Goal: Information Seeking & Learning: Compare options

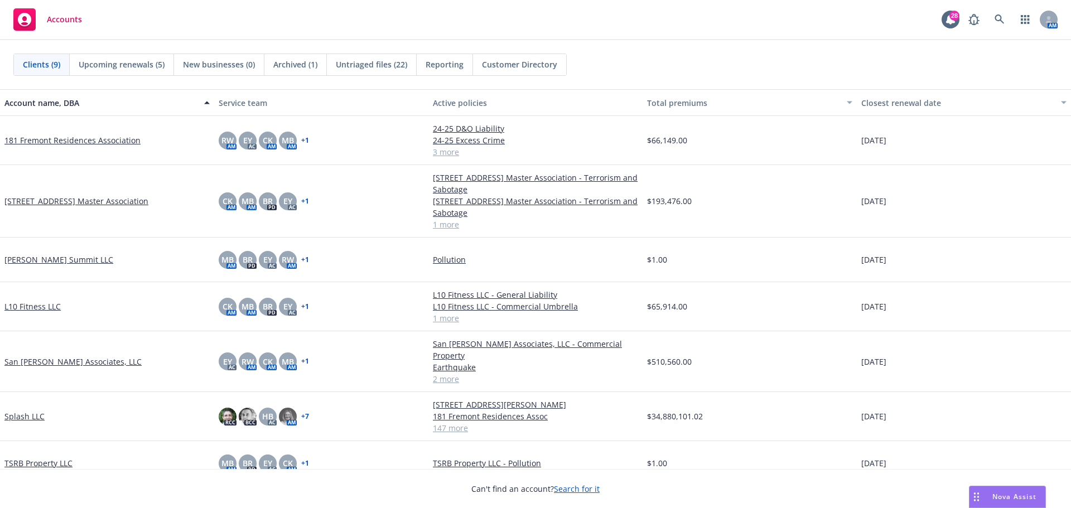
click at [993, 502] on div "Nova Assist" at bounding box center [1007, 496] width 76 height 21
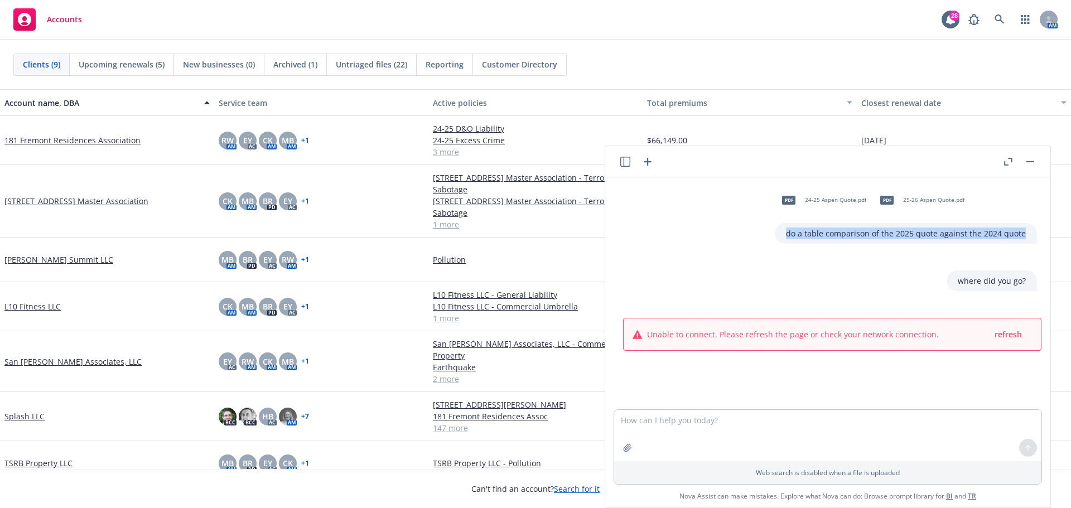
drag, startPoint x: 1017, startPoint y: 236, endPoint x: 706, endPoint y: 238, distance: 310.6
click at [706, 238] on div "pdf 24-25 Aspen Quote.pdf pdf 25-26 Aspen Quote.pdf do a table comparison of th…" at bounding box center [831, 214] width 427 height 57
copy p "do a table comparison of the 2025 quote against the 2024 quote"
click at [641, 166] on icon "button" at bounding box center [647, 161] width 13 height 13
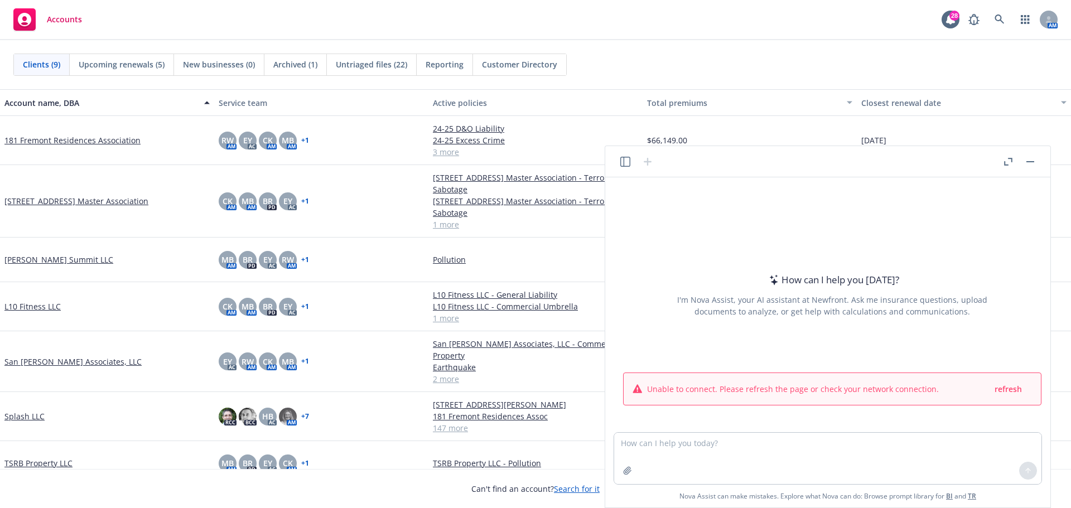
click at [653, 445] on textarea at bounding box center [827, 458] width 427 height 51
type textarea "do a table comparison of the 2025 quote against the 2024 quote"
click at [1012, 385] on span "refresh" at bounding box center [1007, 389] width 27 height 11
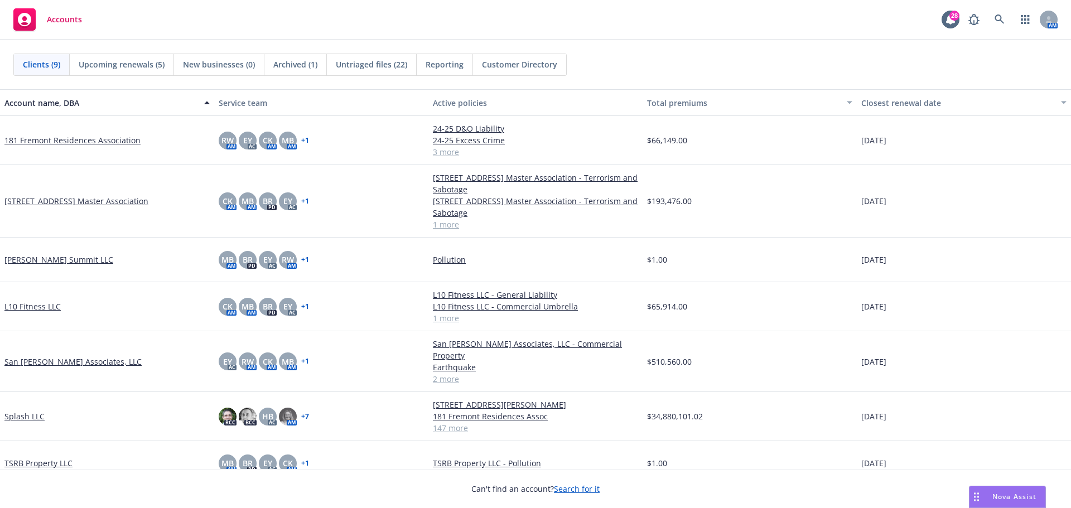
click at [1007, 490] on div "Nova Assist" at bounding box center [1007, 496] width 76 height 21
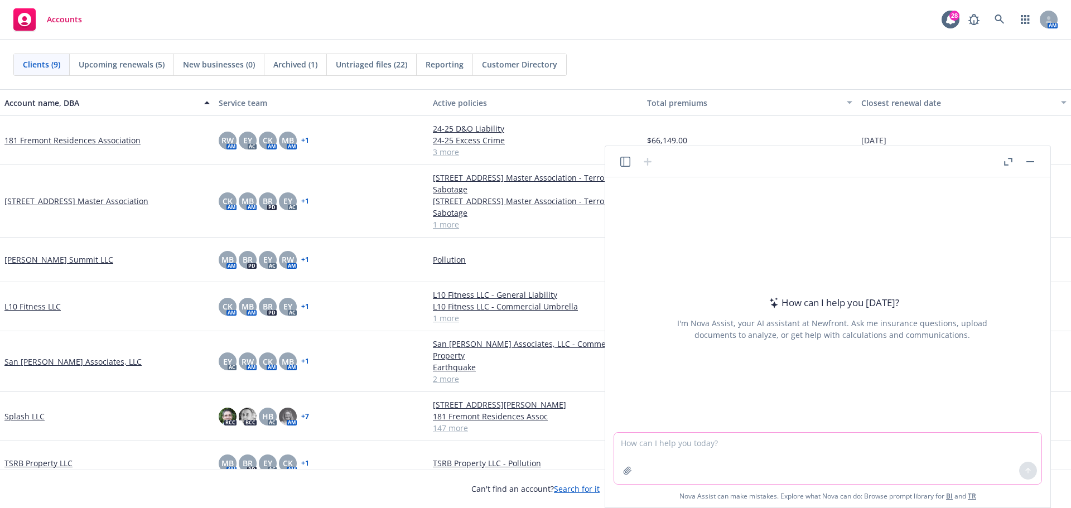
click at [719, 445] on textarea at bounding box center [827, 458] width 427 height 51
paste textarea "do a table comparison of the 2025 quote against the 2024 quote"
click at [765, 442] on textarea "do a table comparison of the 2025 quote against the 2024 quote" at bounding box center [827, 458] width 427 height 51
click at [872, 444] on textarea "do a table comparison of the 2025 proposal against the 2024 quote" at bounding box center [827, 458] width 427 height 51
type textarea "do a table comparison of the 2025 proposal against the 2024 proposal"
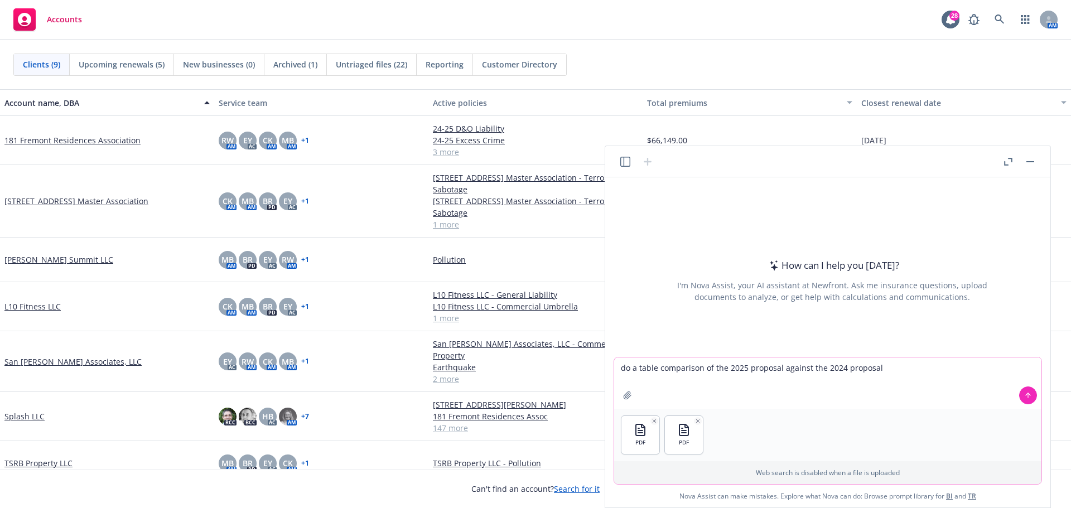
click at [1024, 398] on icon at bounding box center [1028, 395] width 8 height 8
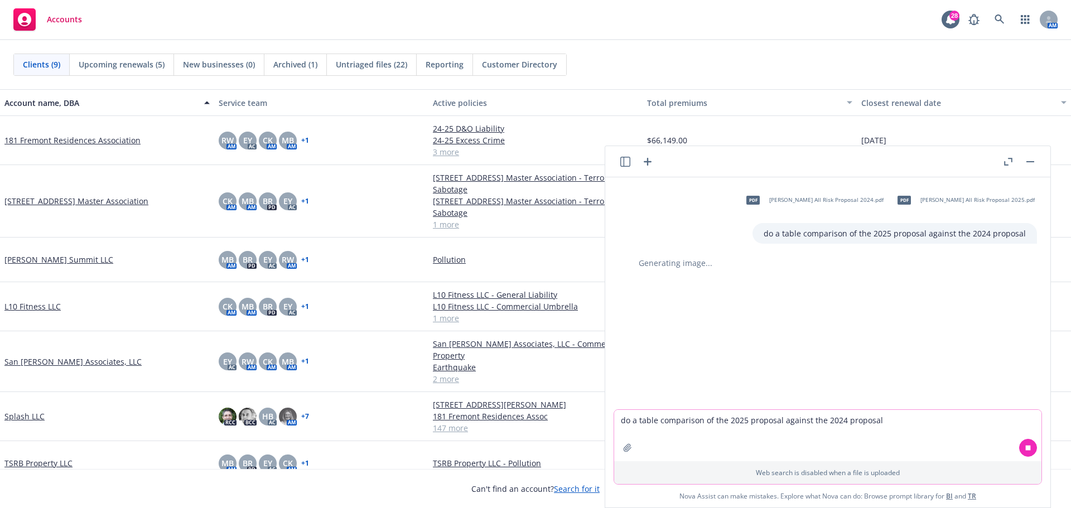
click at [1010, 164] on icon "button" at bounding box center [1008, 162] width 8 height 8
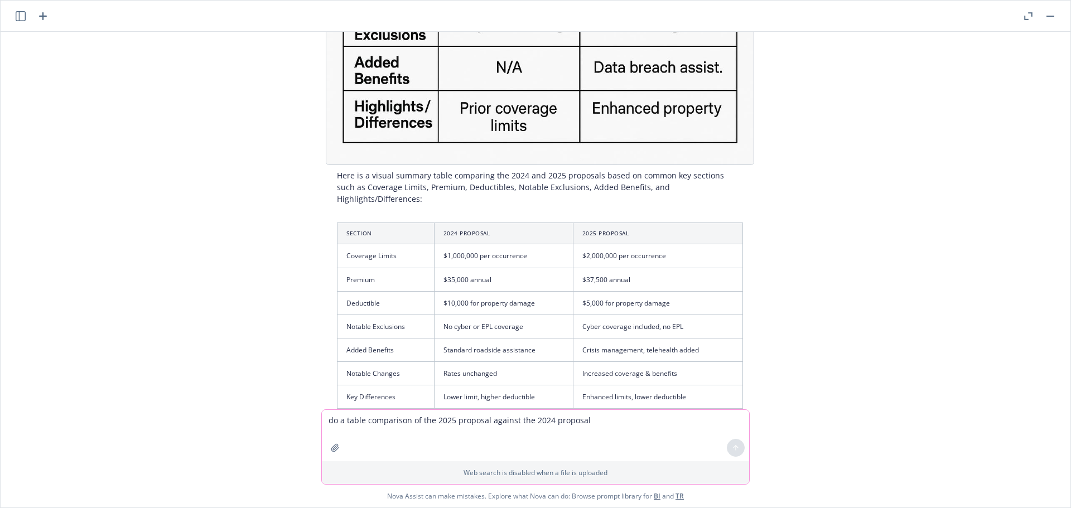
scroll to position [390, 0]
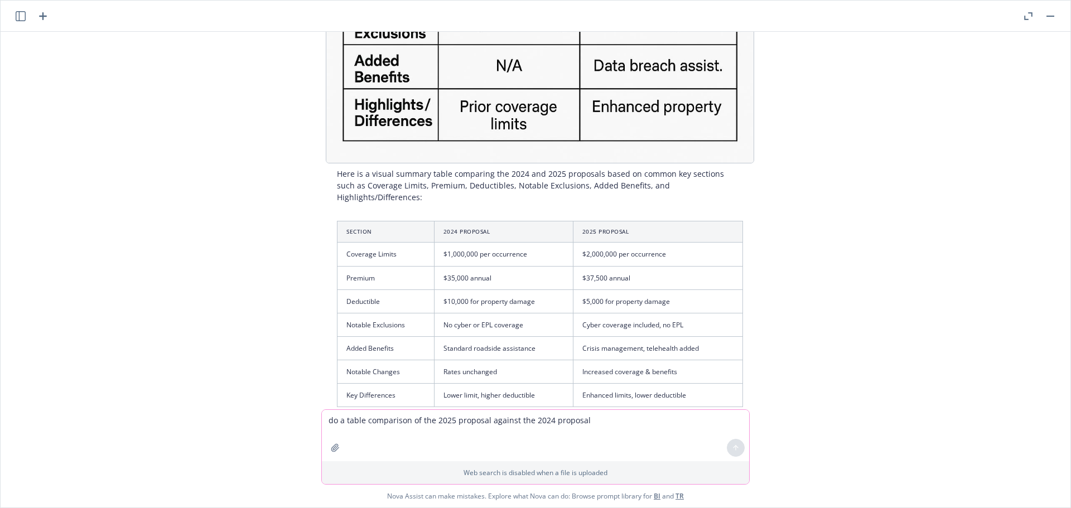
click at [538, 243] on td "$1,000,000 per occurrence" at bounding box center [503, 254] width 139 height 23
click at [471, 243] on td "$1,000,000 per occurrence" at bounding box center [503, 254] width 139 height 23
drag, startPoint x: 502, startPoint y: 241, endPoint x: 432, endPoint y: 244, distance: 69.8
click at [434, 244] on td "$1,000,000 per occurrence" at bounding box center [503, 254] width 139 height 23
copy td "$1,000,000 per occurrence"
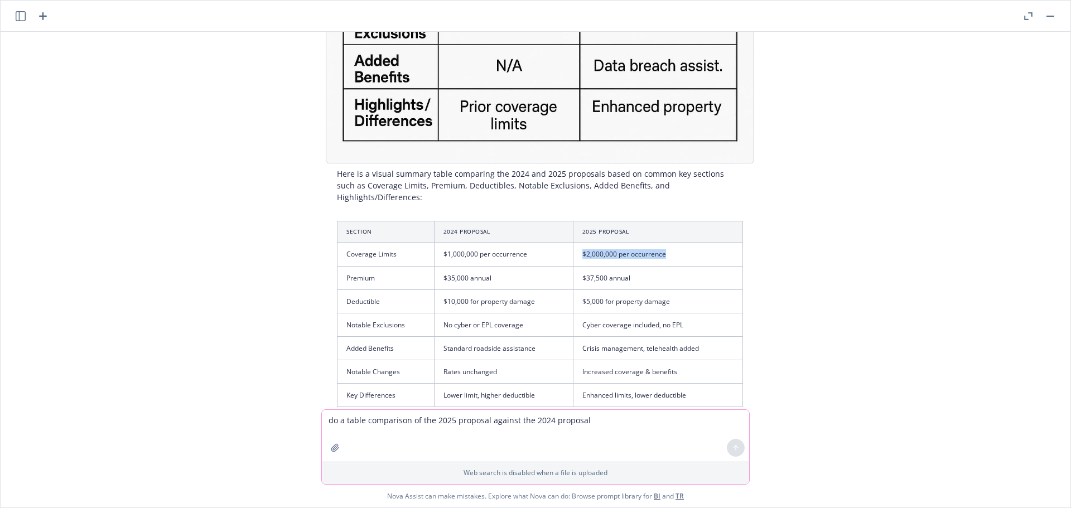
drag, startPoint x: 688, startPoint y: 244, endPoint x: 567, endPoint y: 242, distance: 121.0
click at [567, 243] on tr "Coverage Limits $1,000,000 per occurrence $2,000,000 per occurrence" at bounding box center [539, 254] width 405 height 23
copy tr "$2,000,000 per occurrence"
drag, startPoint x: 539, startPoint y: 292, endPoint x: 428, endPoint y: 297, distance: 111.1
click at [428, 297] on tr "Deductible $10,000 for property damage $5,000 for property damage" at bounding box center [539, 300] width 405 height 23
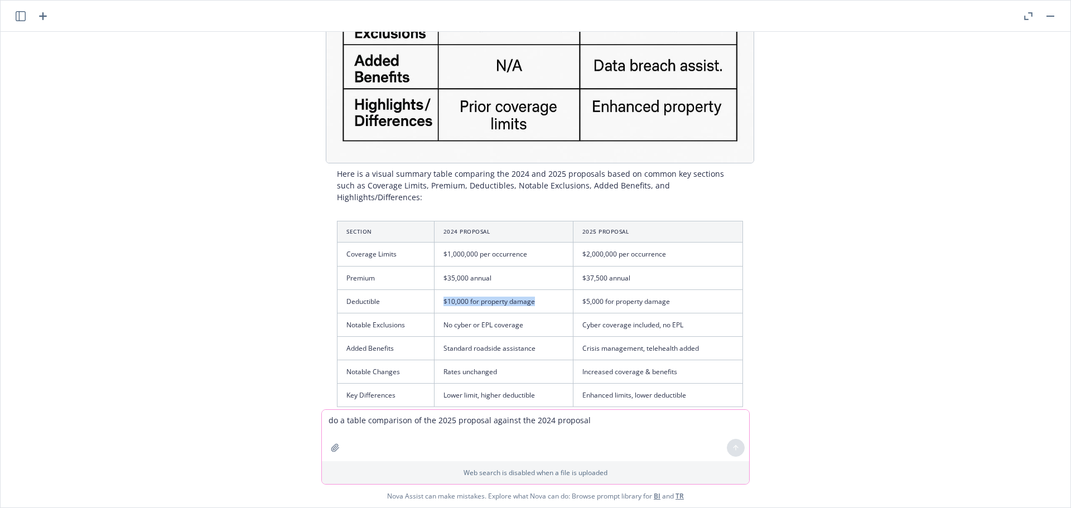
copy tr "$10,000 for property damage"
click at [651, 292] on td "$5,000 for property damage" at bounding box center [658, 300] width 170 height 23
drag, startPoint x: 677, startPoint y: 292, endPoint x: 572, endPoint y: 290, distance: 105.4
click at [573, 290] on td "$5,000 for property damage" at bounding box center [658, 300] width 170 height 23
copy td "$5,000 for property damage"
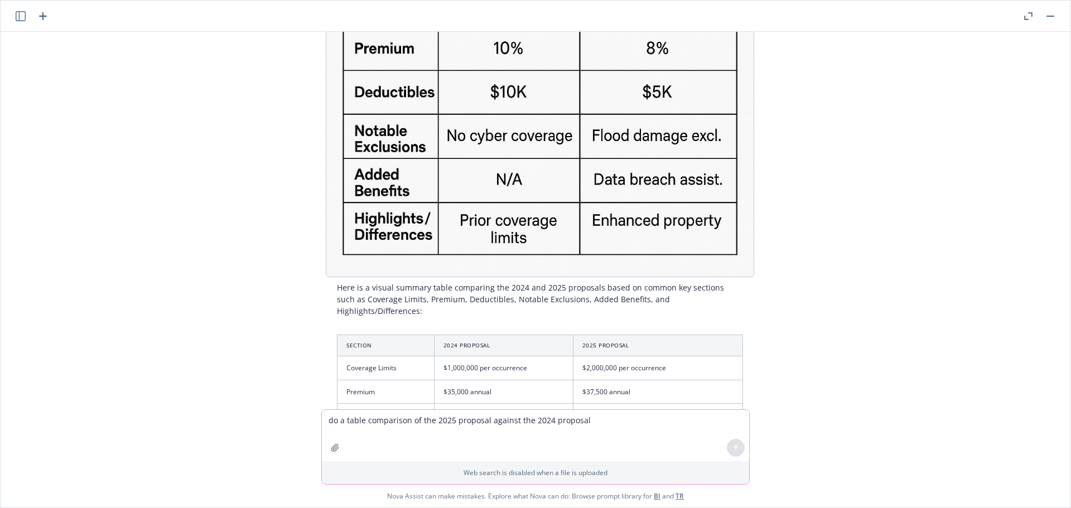
scroll to position [272, 0]
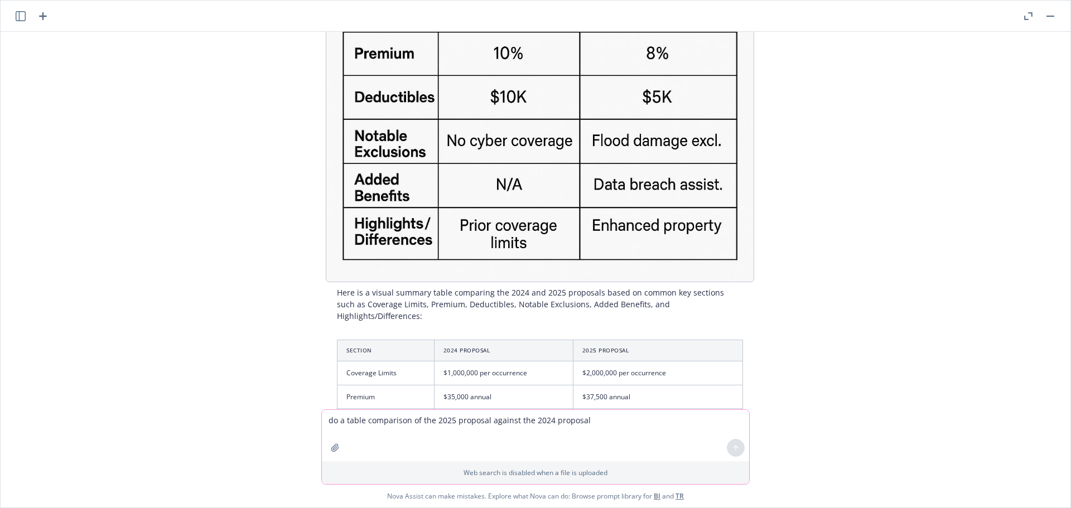
click at [18, 17] on icon "button" at bounding box center [21, 16] width 10 height 10
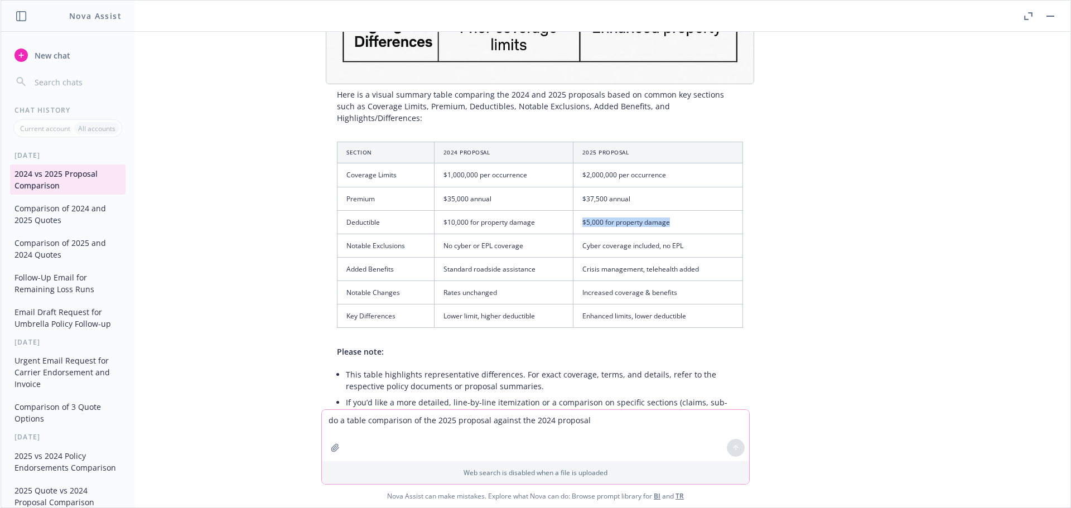
scroll to position [550, 0]
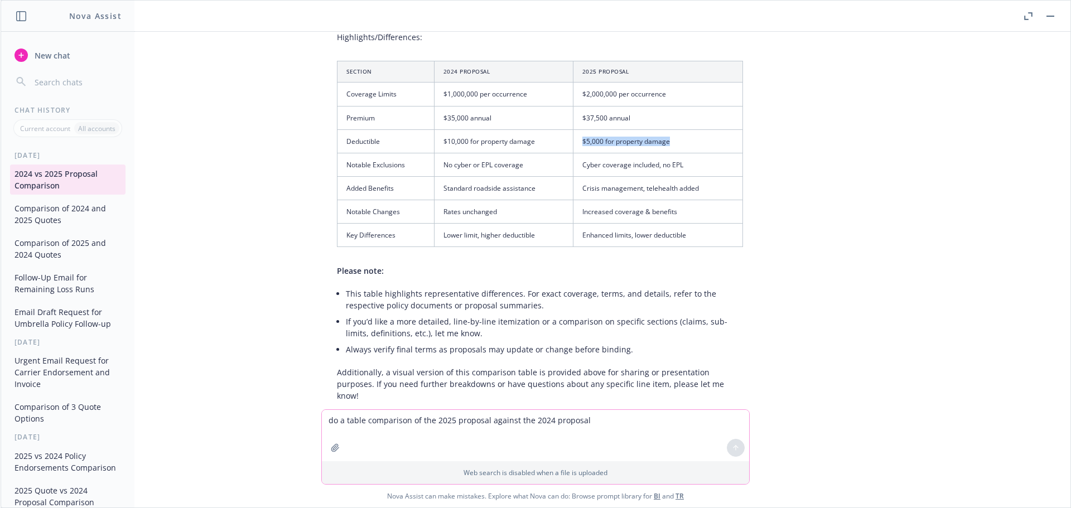
click at [66, 246] on button "Comparison of 2025 and 2024 Quotes" at bounding box center [67, 249] width 115 height 30
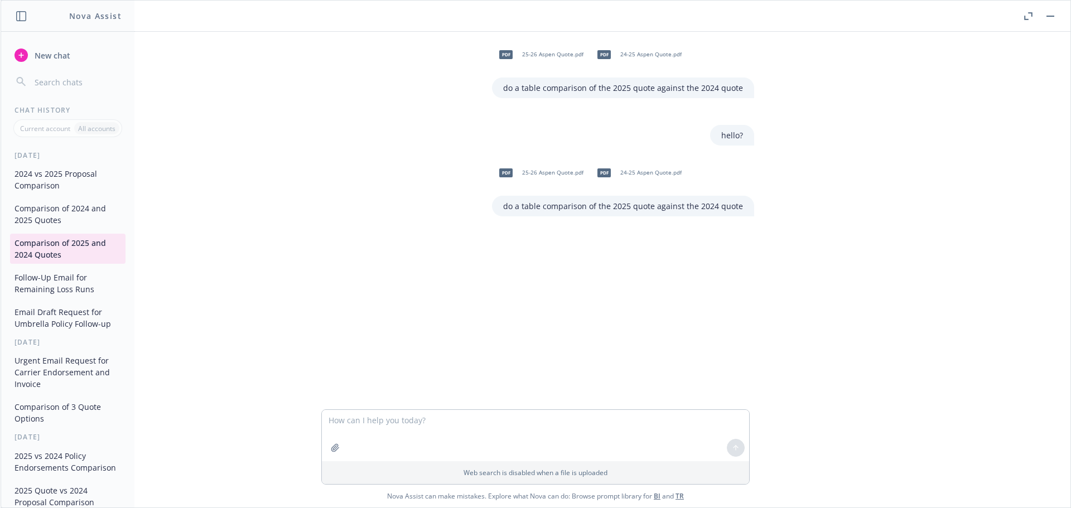
click at [58, 214] on button "Comparison of 2024 and 2025 Quotes" at bounding box center [67, 214] width 115 height 30
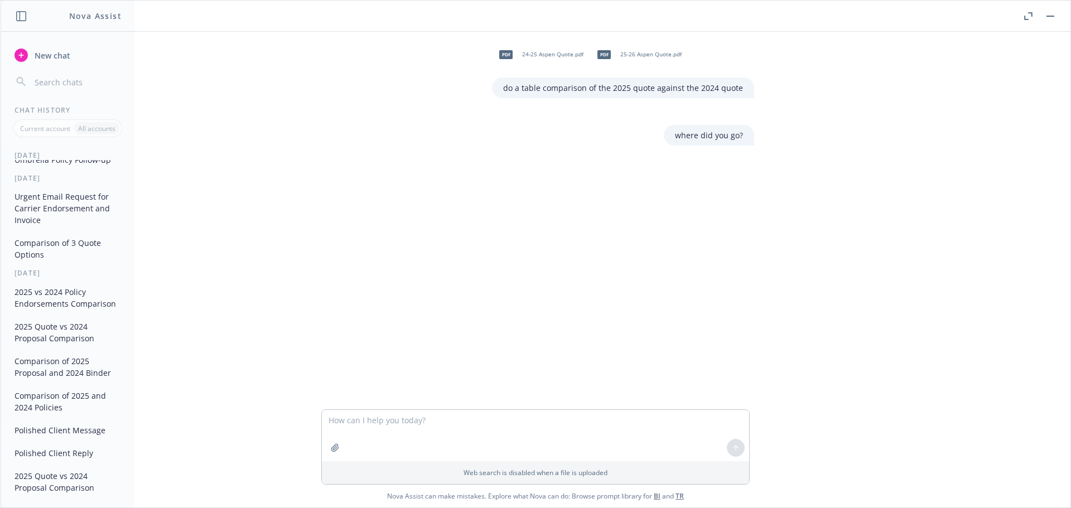
scroll to position [167, 0]
click at [60, 302] on button "2025 vs 2024 Policy Endorsements Comparison" at bounding box center [67, 294] width 115 height 30
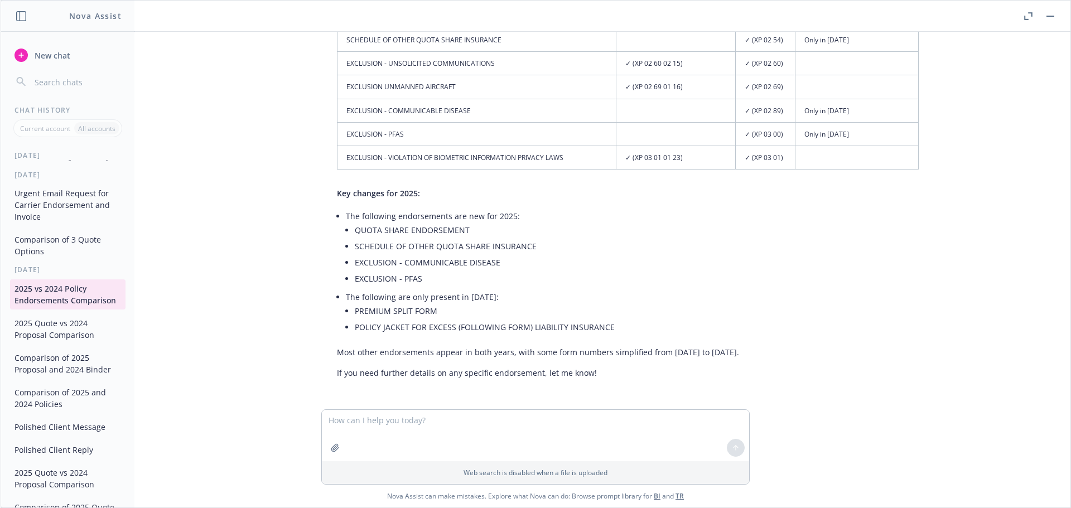
scroll to position [610, 0]
click at [59, 335] on button "2025 Quote vs 2024 Proposal Comparison" at bounding box center [67, 329] width 115 height 30
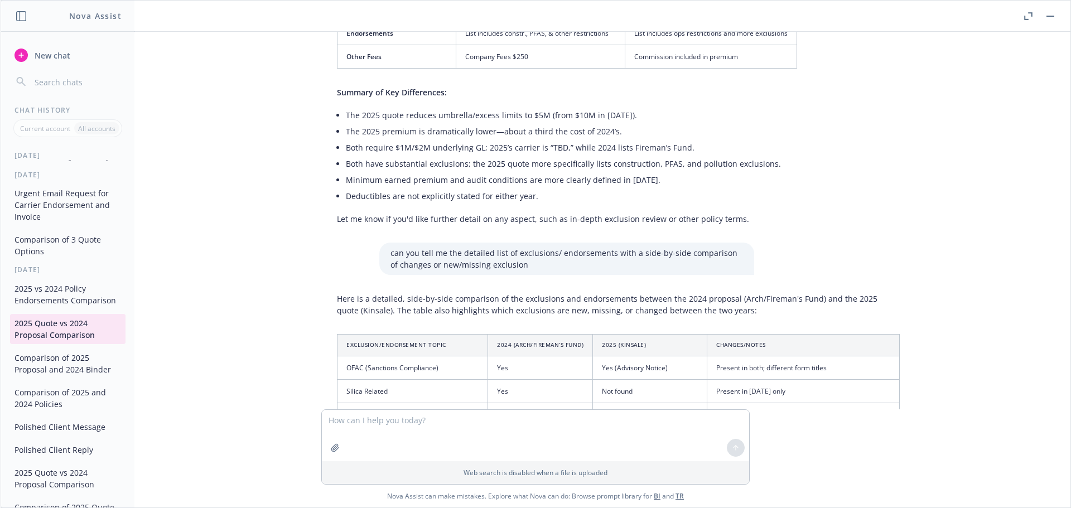
scroll to position [492, 0]
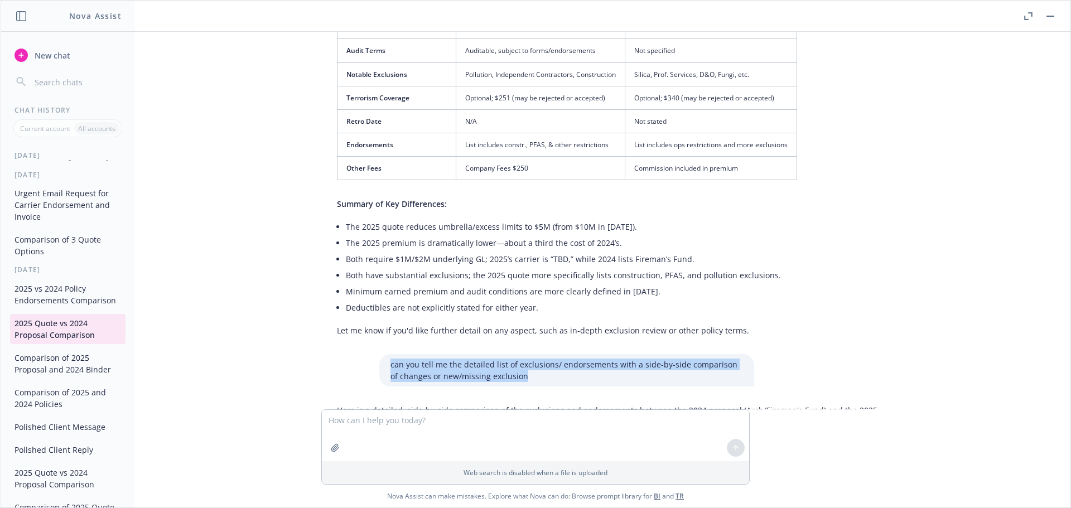
drag, startPoint x: 514, startPoint y: 376, endPoint x: 379, endPoint y: 362, distance: 135.7
click at [379, 362] on div "can you tell me the detailed list of exclusions/ endorsements with a side-by-si…" at bounding box center [566, 370] width 375 height 32
copy p "can you tell me the detailed list of exclusions/ endorsements with a side-by-si…"
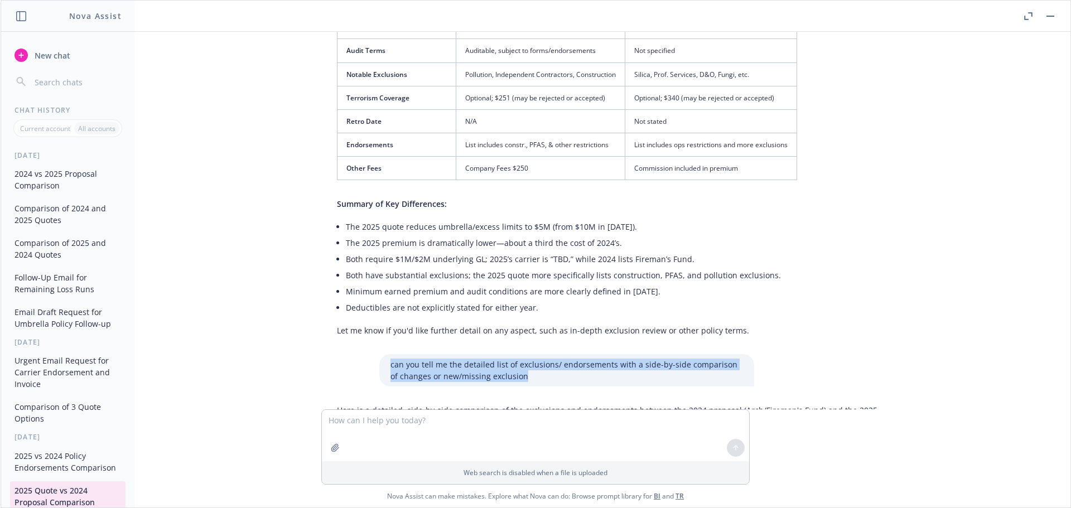
click at [68, 181] on button "2024 vs 2025 Proposal Comparison" at bounding box center [67, 180] width 115 height 30
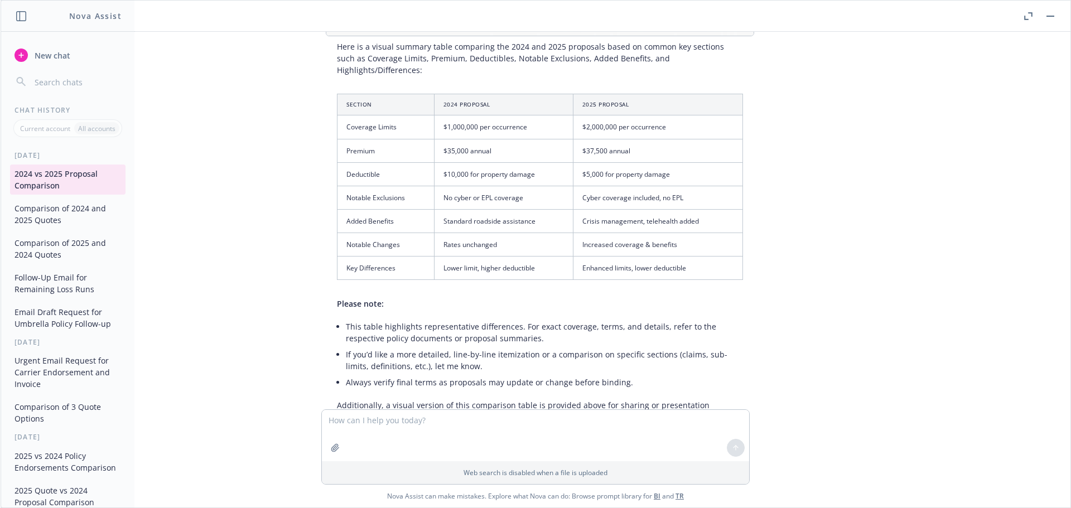
scroll to position [550, 0]
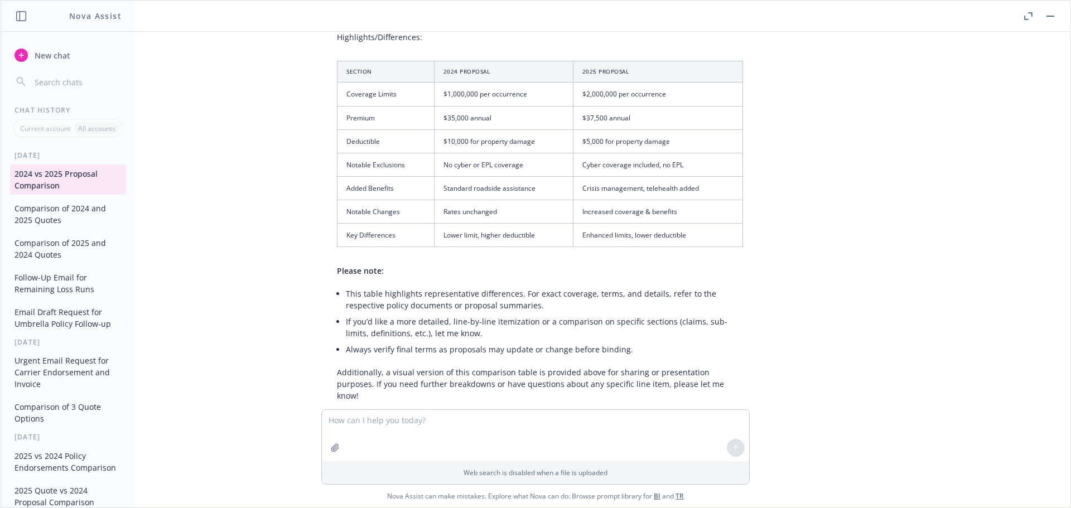
click at [428, 426] on textarea at bounding box center [535, 435] width 427 height 51
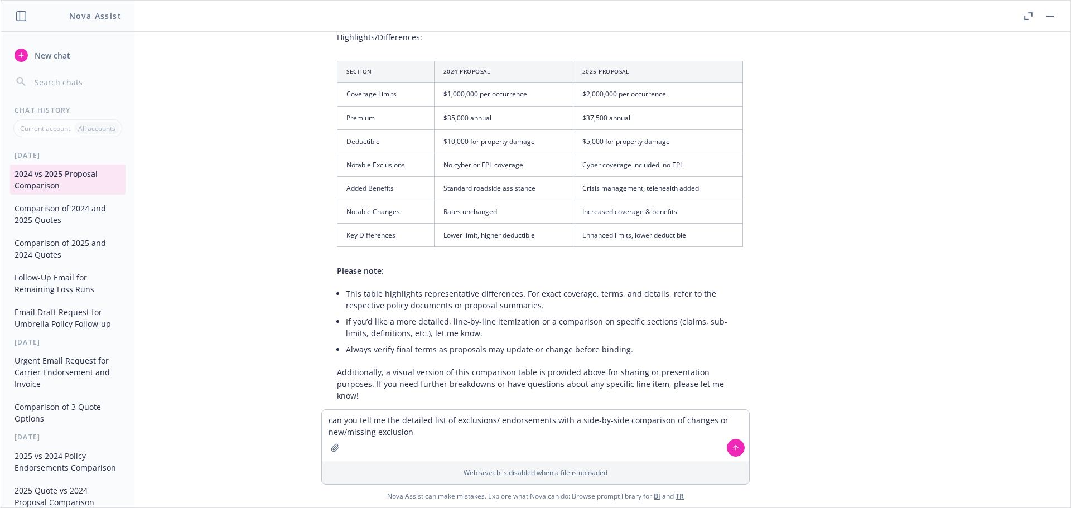
type textarea "can you tell me the detailed list of exclusions/ endorsements with a side-by-si…"
click at [738, 446] on icon at bounding box center [736, 448] width 8 height 8
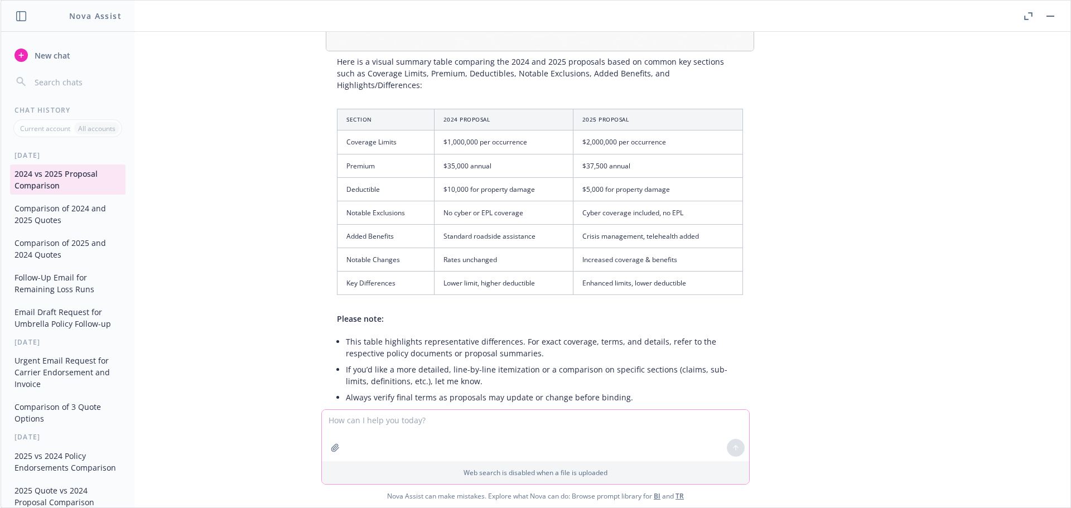
scroll to position [610, 0]
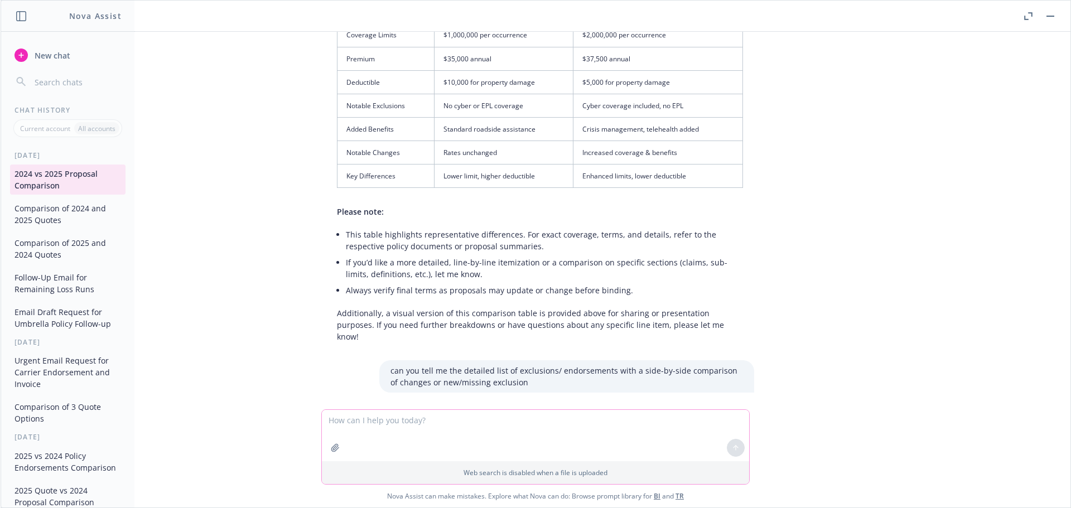
click at [468, 420] on textarea at bounding box center [535, 435] width 427 height 51
click at [521, 425] on textarea at bounding box center [535, 435] width 427 height 51
type textarea "are you thinking?"
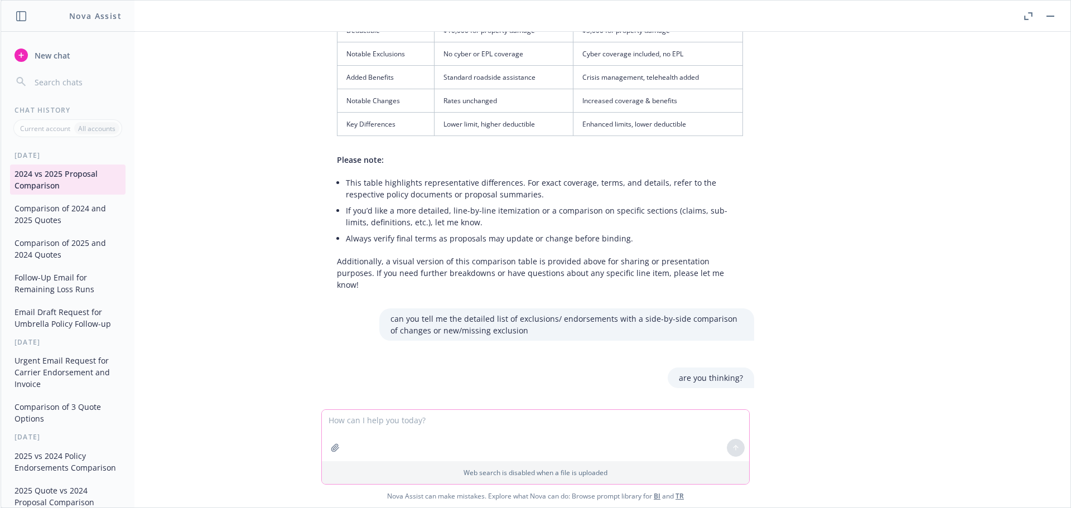
scroll to position [703, 0]
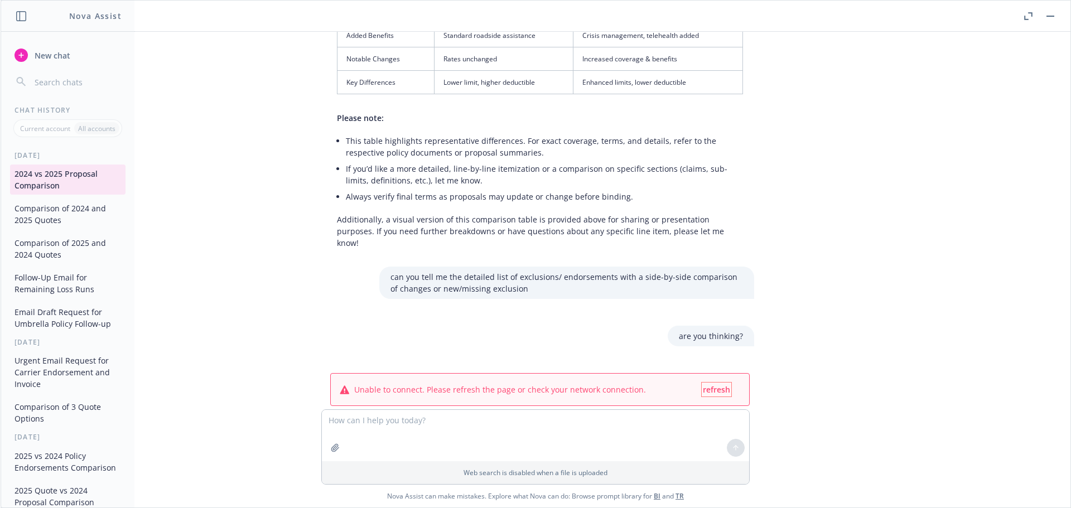
click at [716, 384] on span "refresh" at bounding box center [716, 389] width 27 height 11
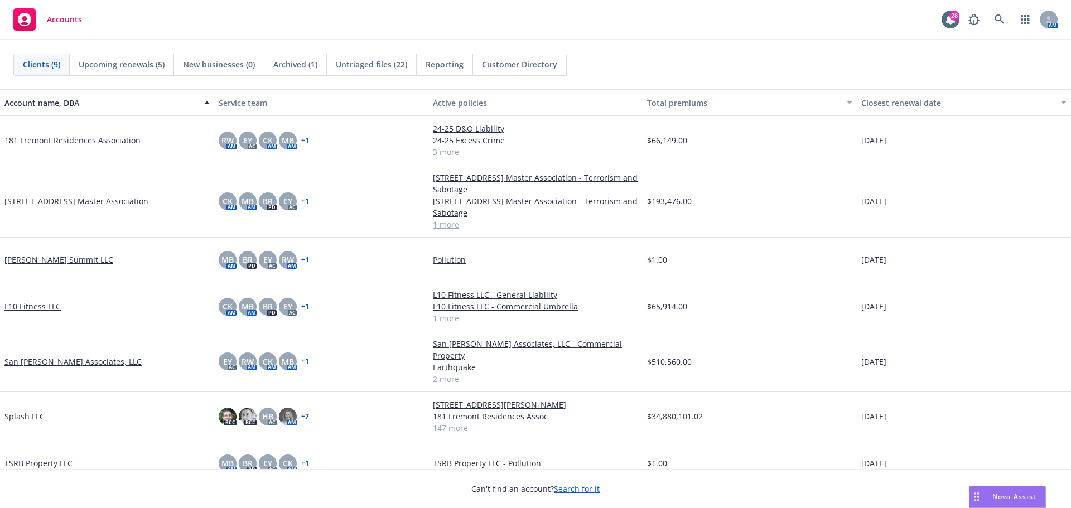
click at [999, 501] on span "Nova Assist" at bounding box center [1014, 496] width 44 height 9
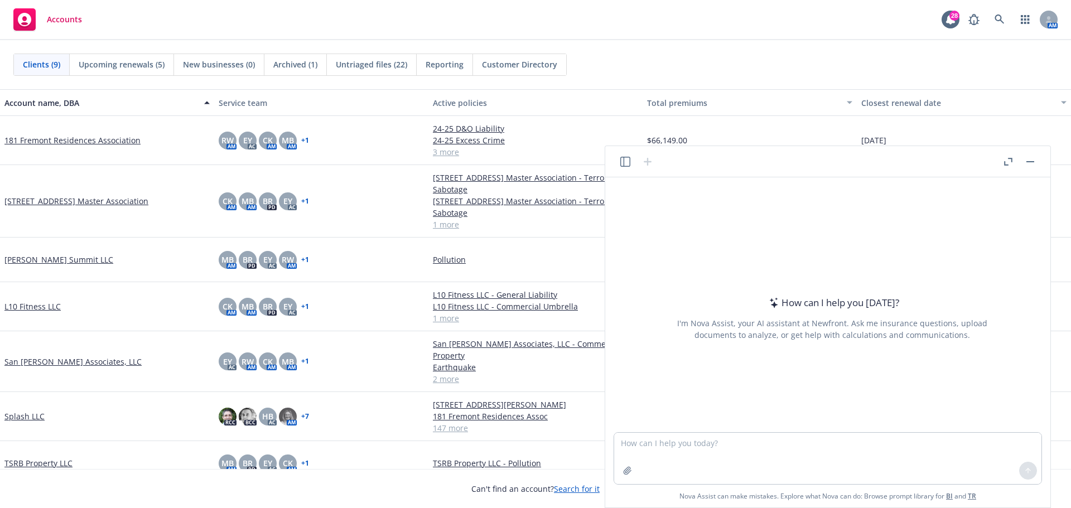
click at [625, 166] on icon "button" at bounding box center [625, 162] width 10 height 10
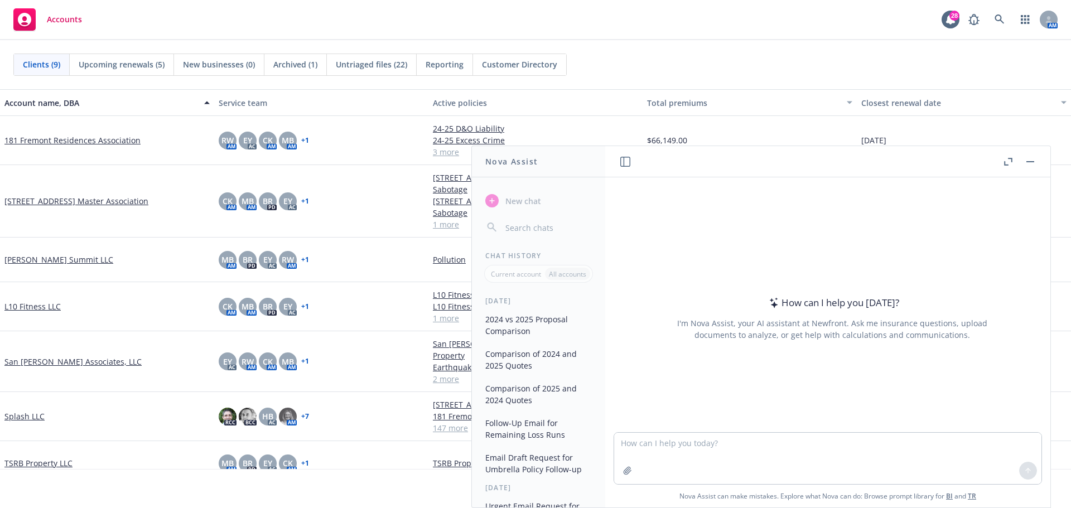
click at [529, 318] on button "2024 vs 2025 Proposal Comparison" at bounding box center [538, 325] width 115 height 30
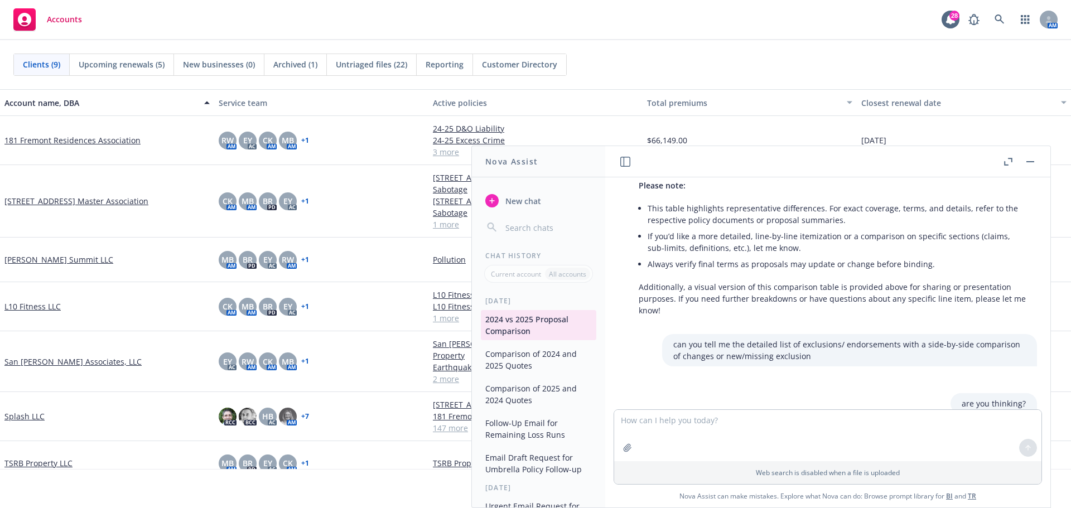
scroll to position [785, 0]
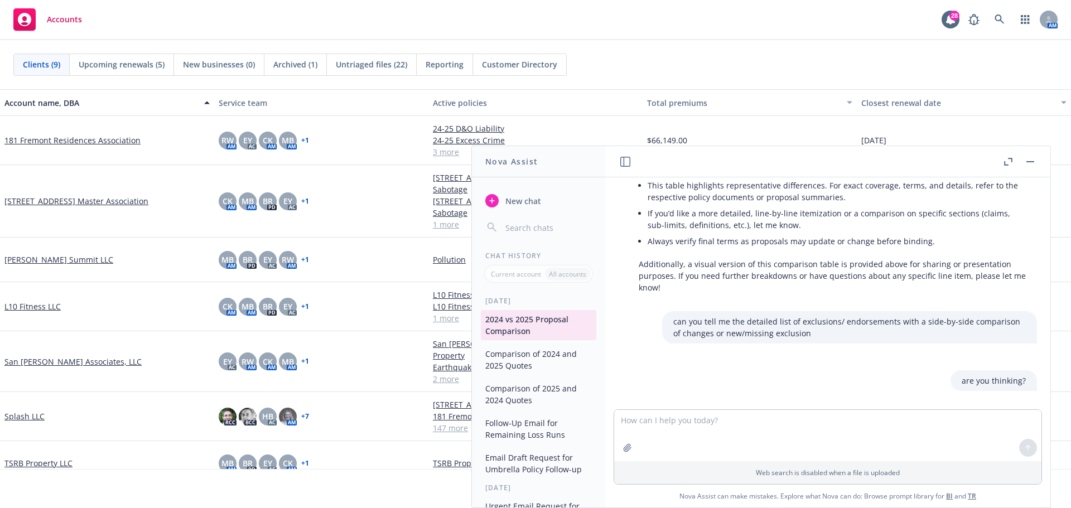
click at [781, 431] on textarea at bounding box center [827, 435] width 427 height 51
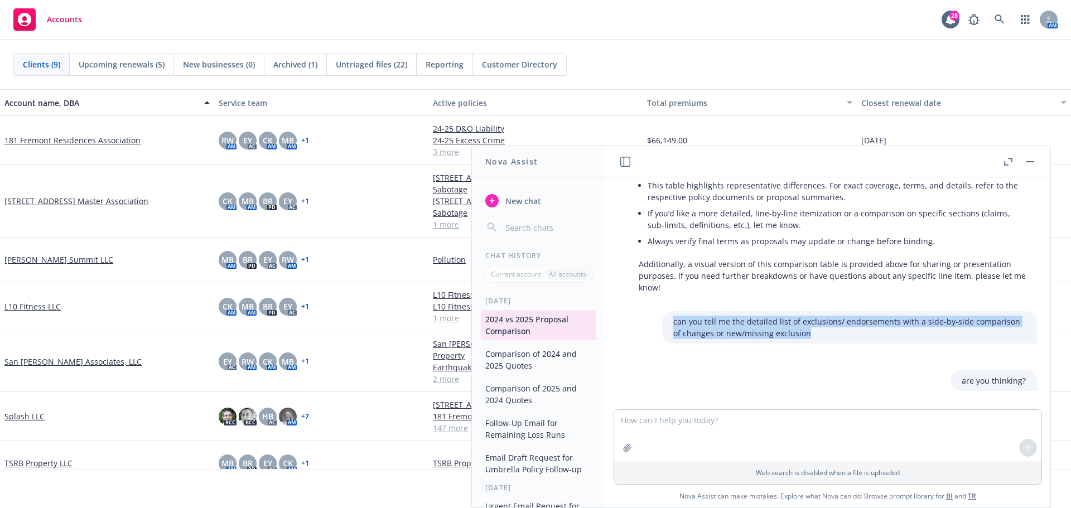
drag, startPoint x: 800, startPoint y: 326, endPoint x: 655, endPoint y: 311, distance: 145.3
click at [662, 311] on div "can you tell me the detailed list of exclusions/ endorsements with a side-by-si…" at bounding box center [849, 327] width 375 height 32
copy p "can you tell me the detailed list of exclusions/ endorsements with a side-by-si…"
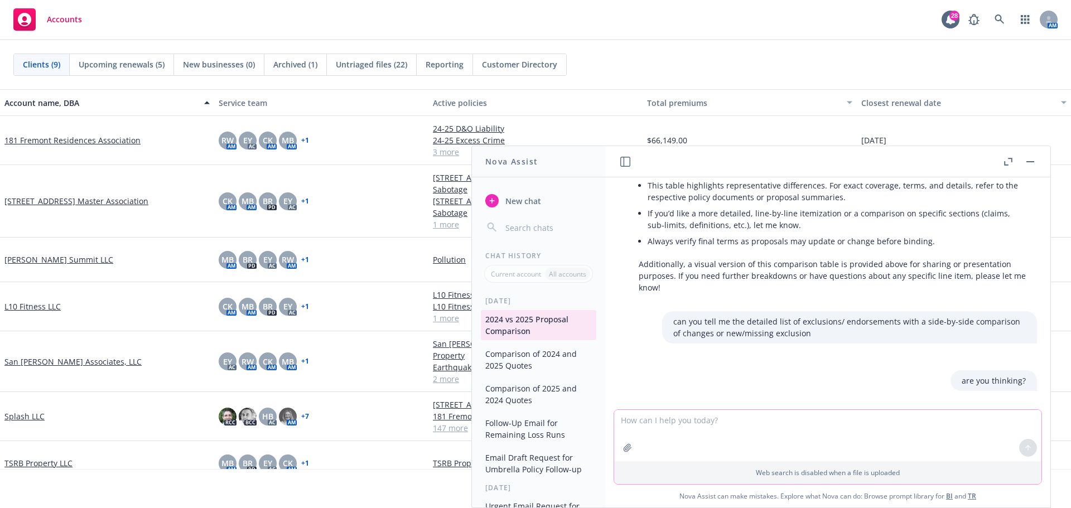
click at [644, 420] on textarea at bounding box center [827, 435] width 427 height 51
paste textarea "can you tell me the detailed list of exclusions/ endorsements with a side-by-si…"
type textarea "can you tell me the detailed list of exclusions/ endorsements with a side-by-si…"
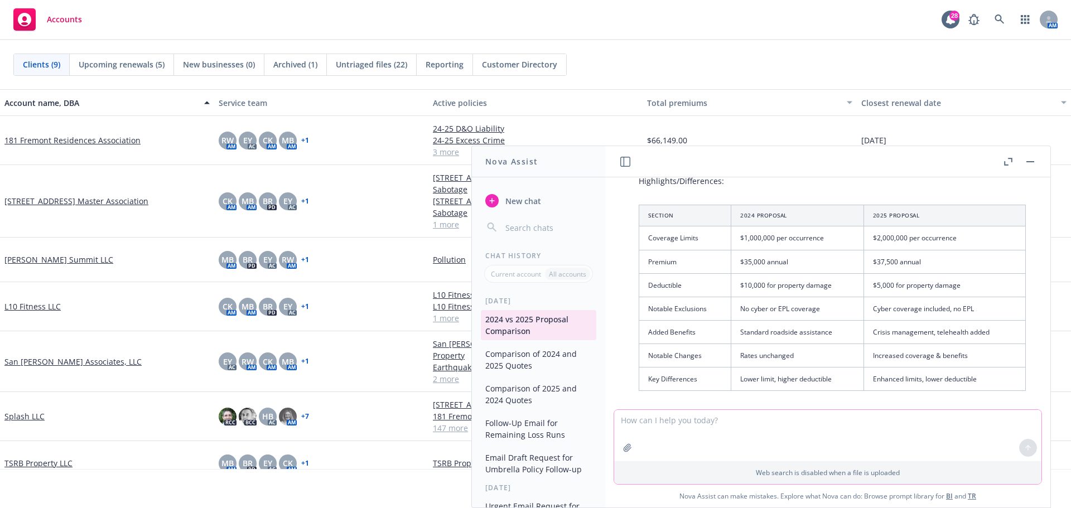
scroll to position [500, 0]
